Goal: Navigation & Orientation: Find specific page/section

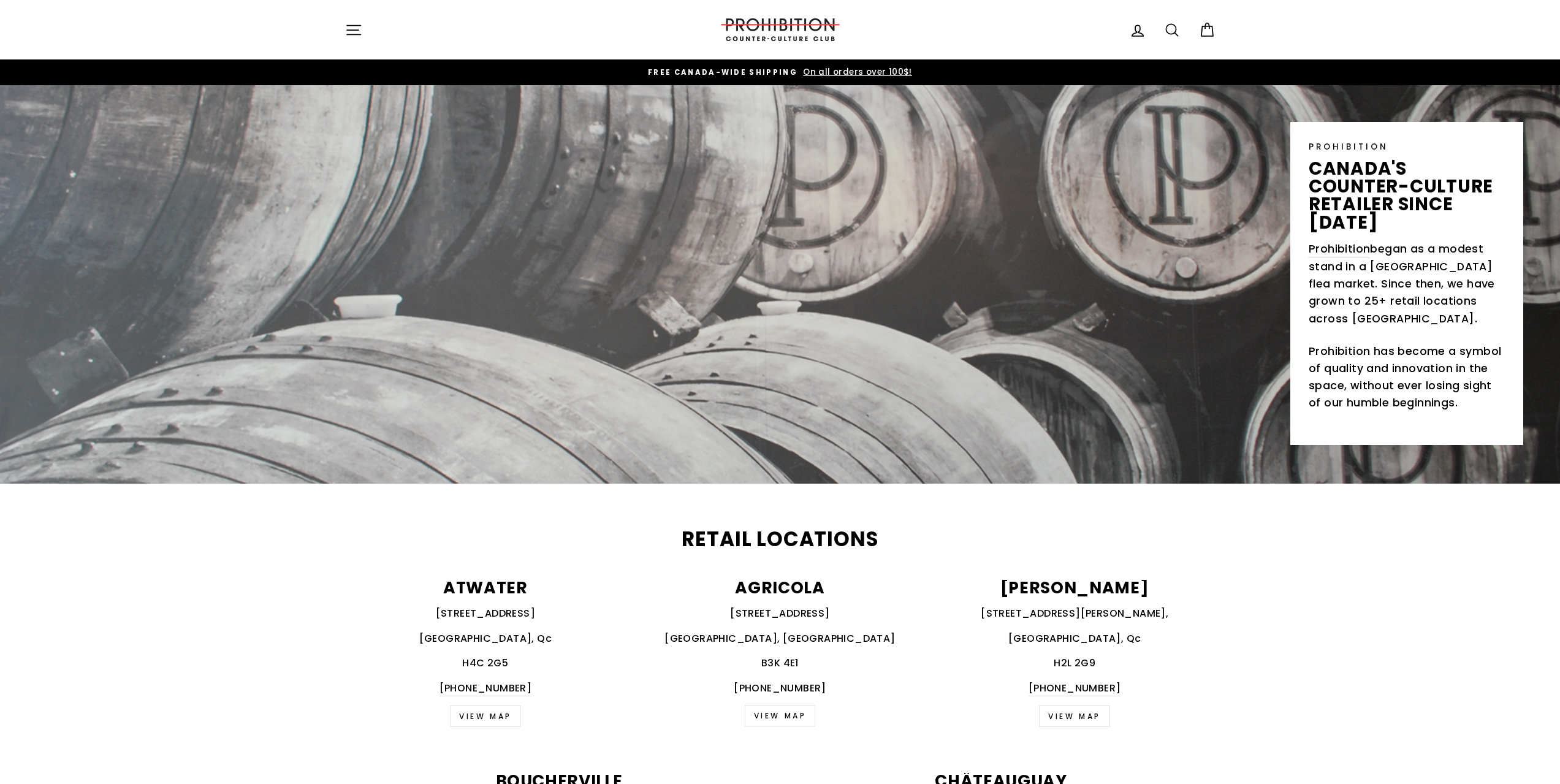
click at [362, 18] on button "Site navigation" at bounding box center [353, 29] width 32 height 26
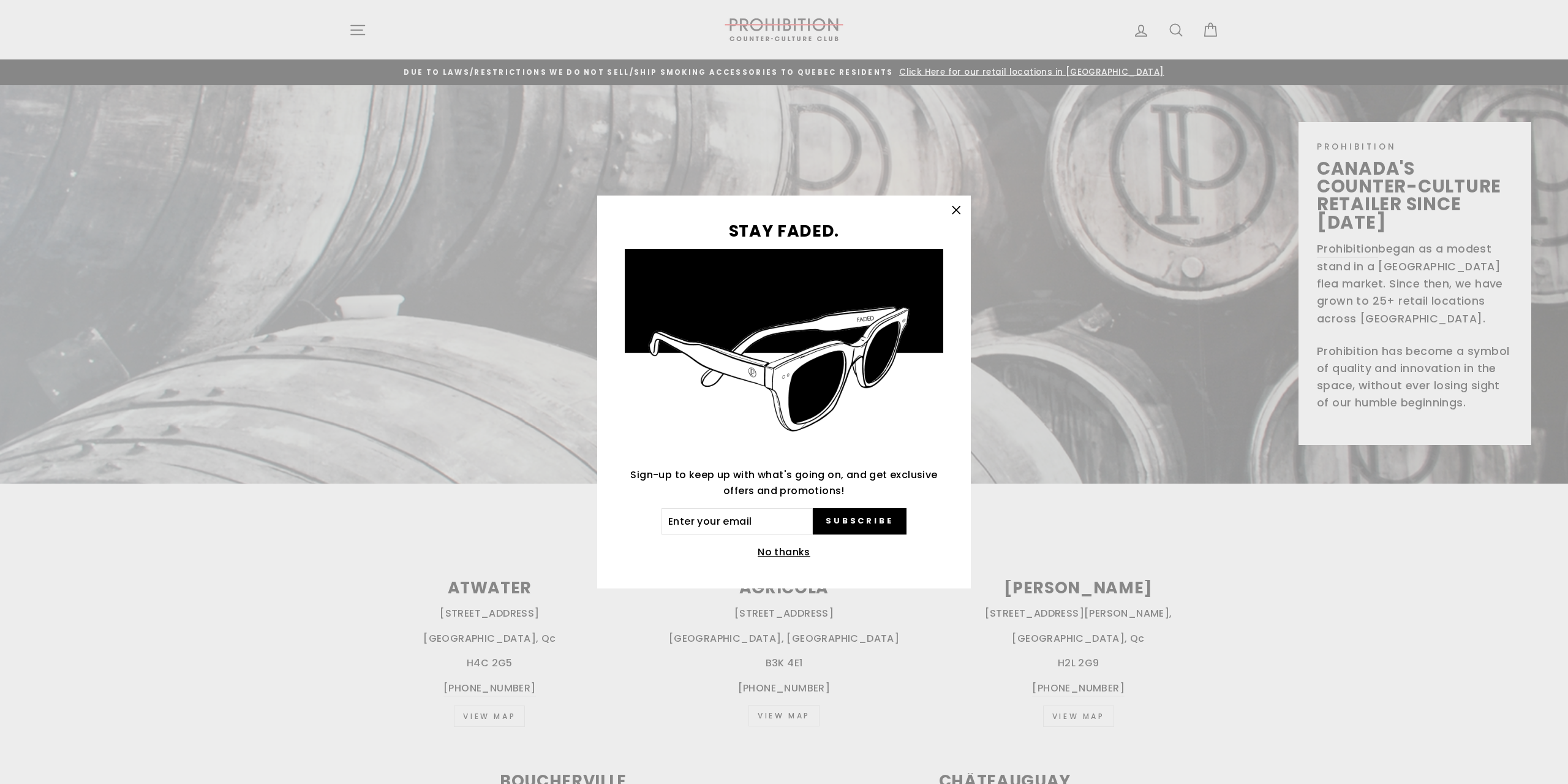
click at [949, 219] on icon "button" at bounding box center [956, 210] width 17 height 17
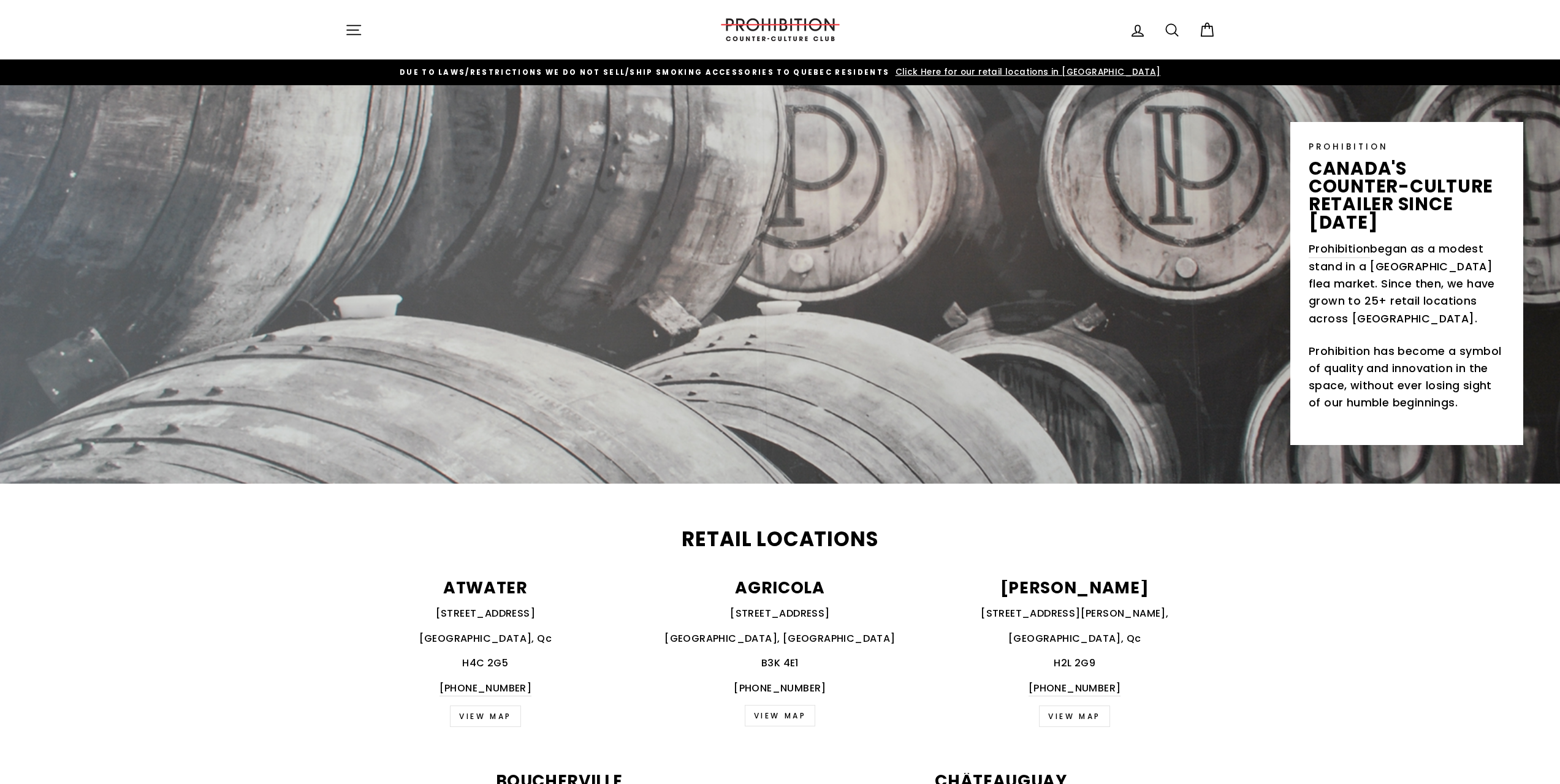
click at [347, 31] on icon "button" at bounding box center [353, 30] width 17 height 17
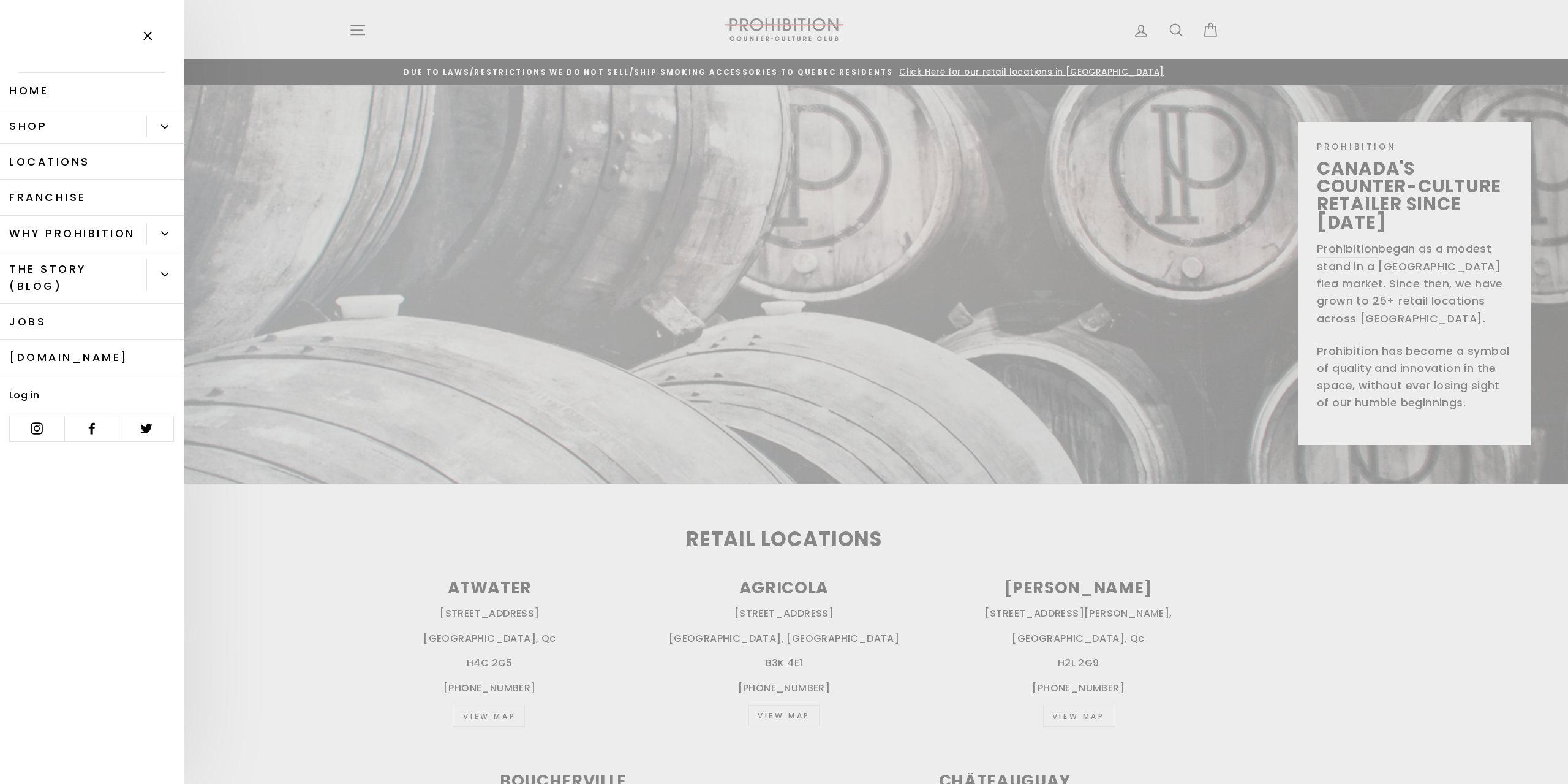
click at [83, 128] on link "Shop" at bounding box center [73, 126] width 147 height 36
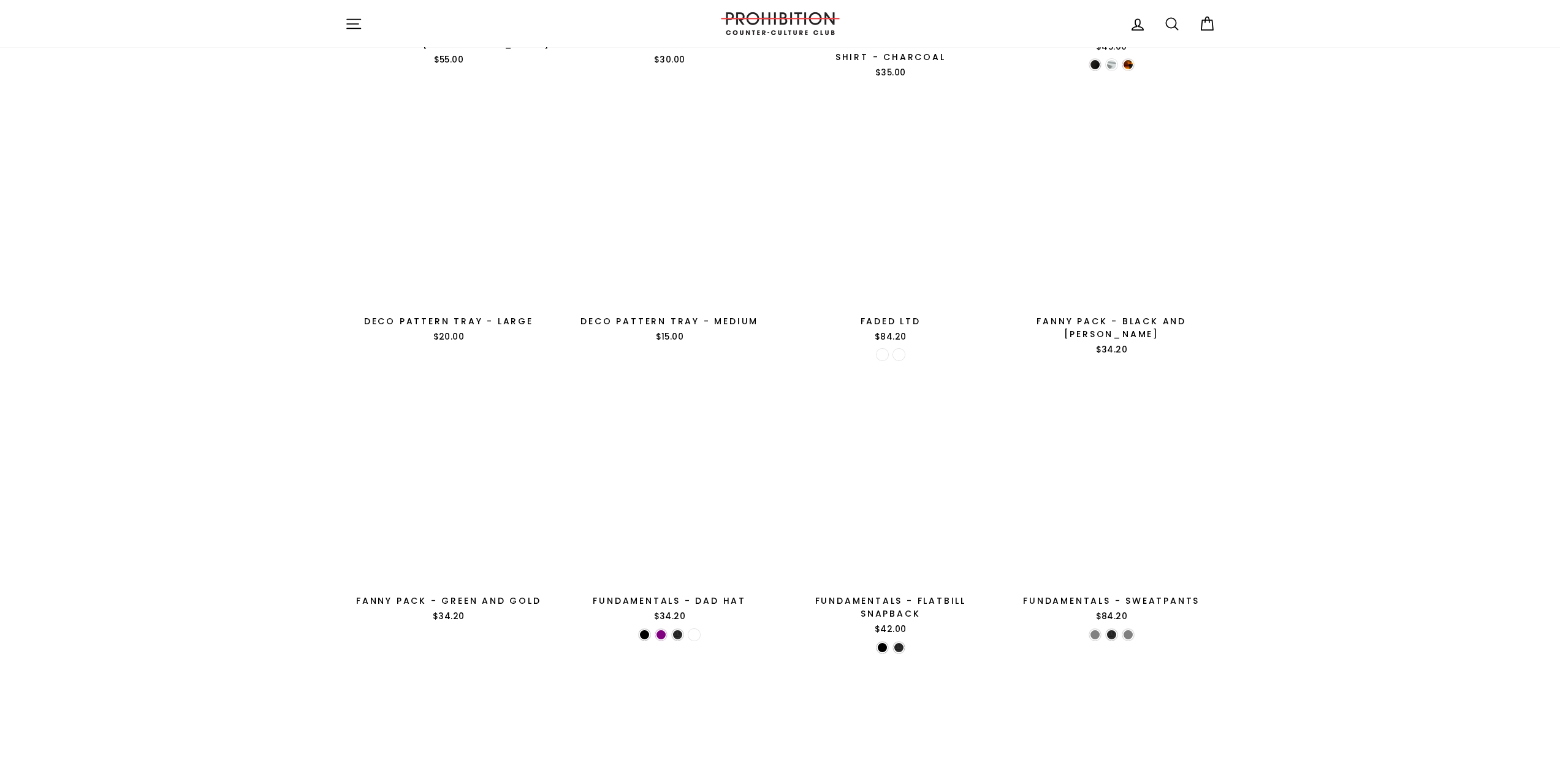
scroll to position [1792, 0]
